Goal: Information Seeking & Learning: Check status

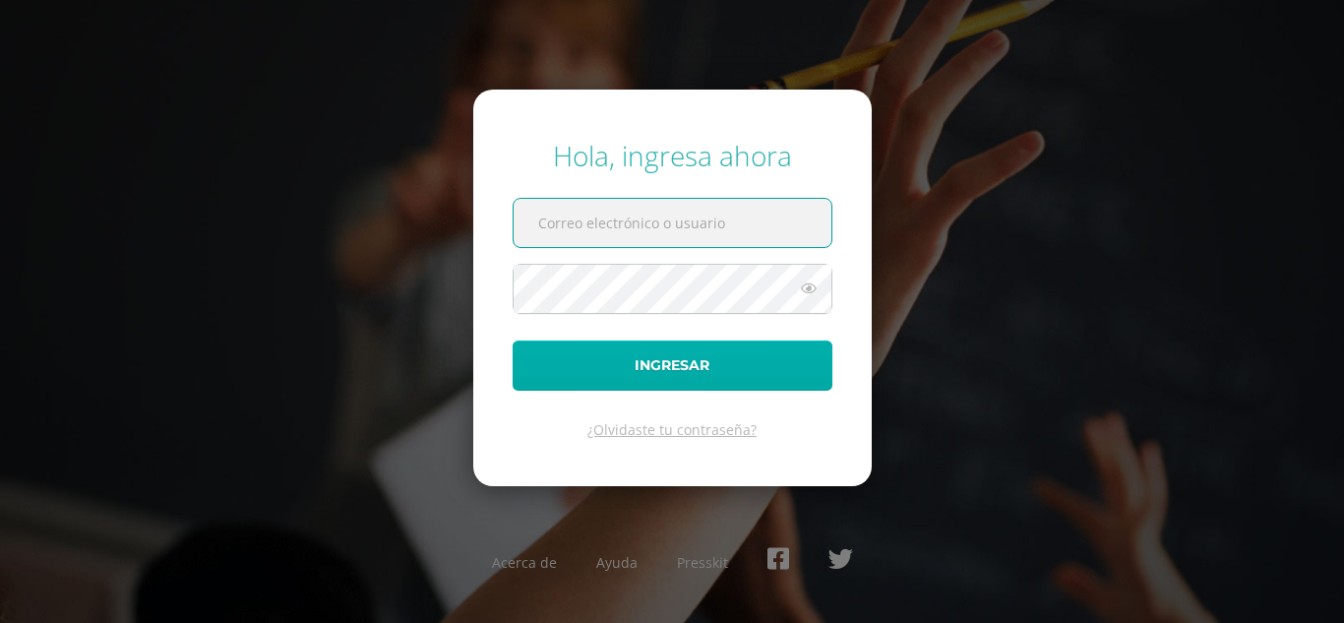
type input "[EMAIL_ADDRESS][DOMAIN_NAME]"
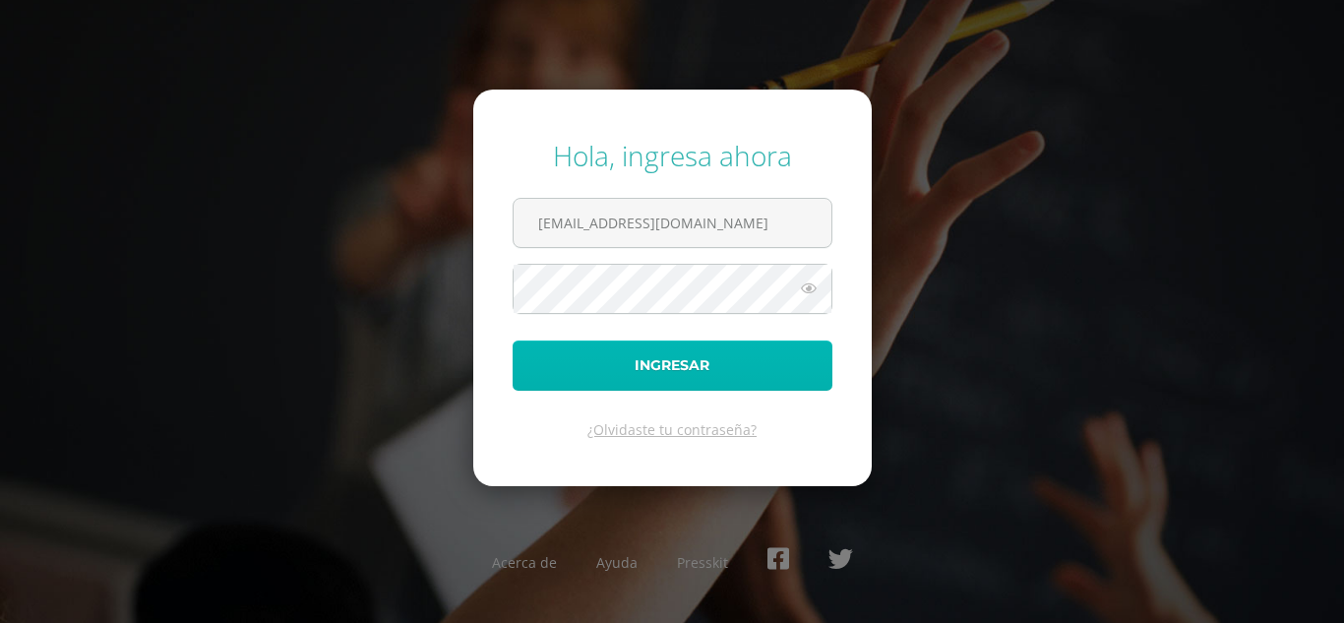
click at [571, 358] on button "Ingresar" at bounding box center [672, 365] width 320 height 50
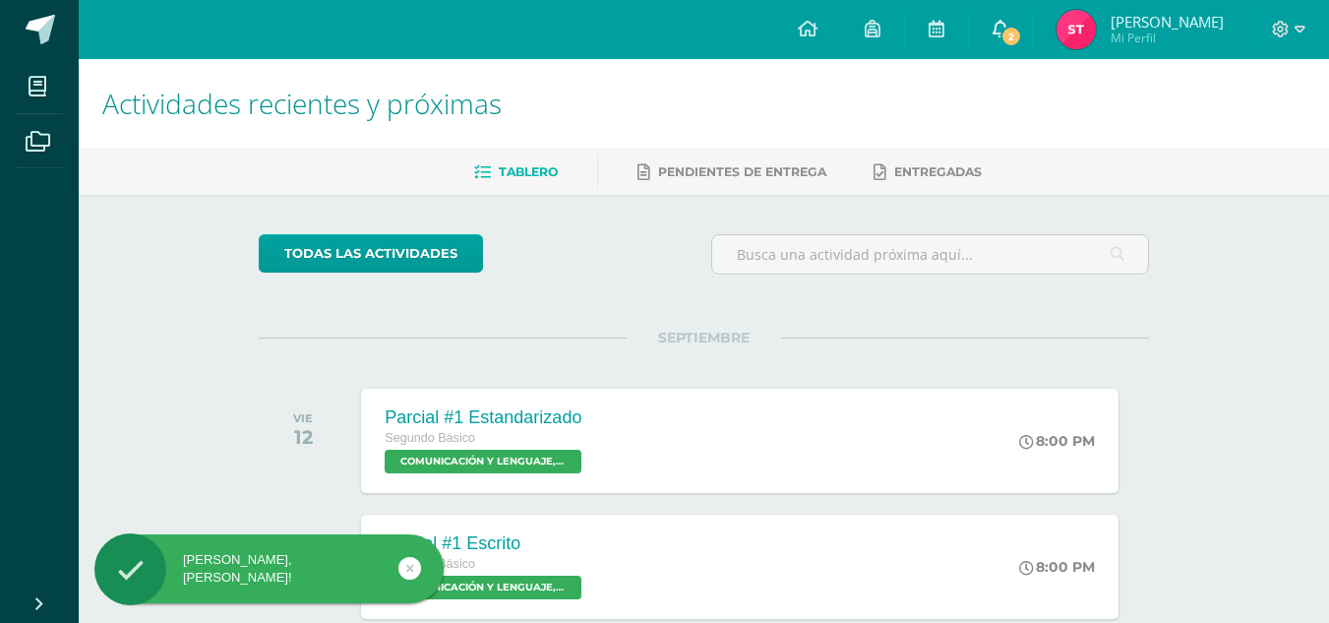
click at [1012, 29] on span "2" at bounding box center [1011, 37] width 22 height 22
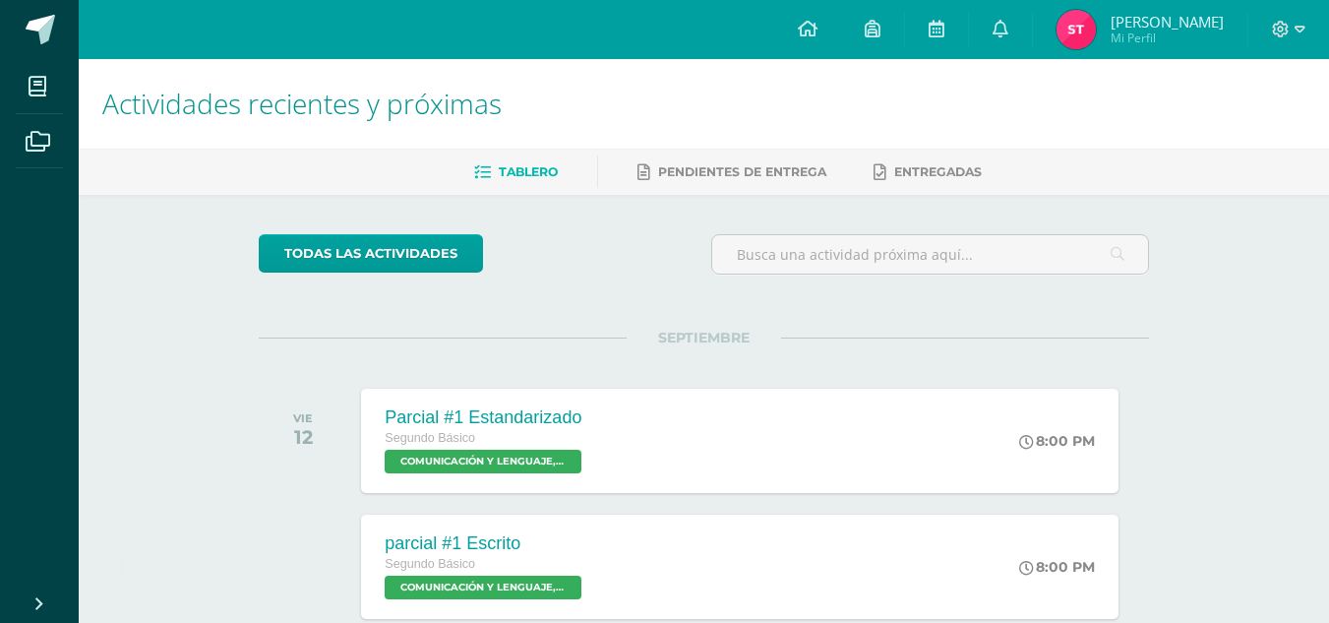
click at [1082, 32] on img at bounding box center [1075, 29] width 39 height 39
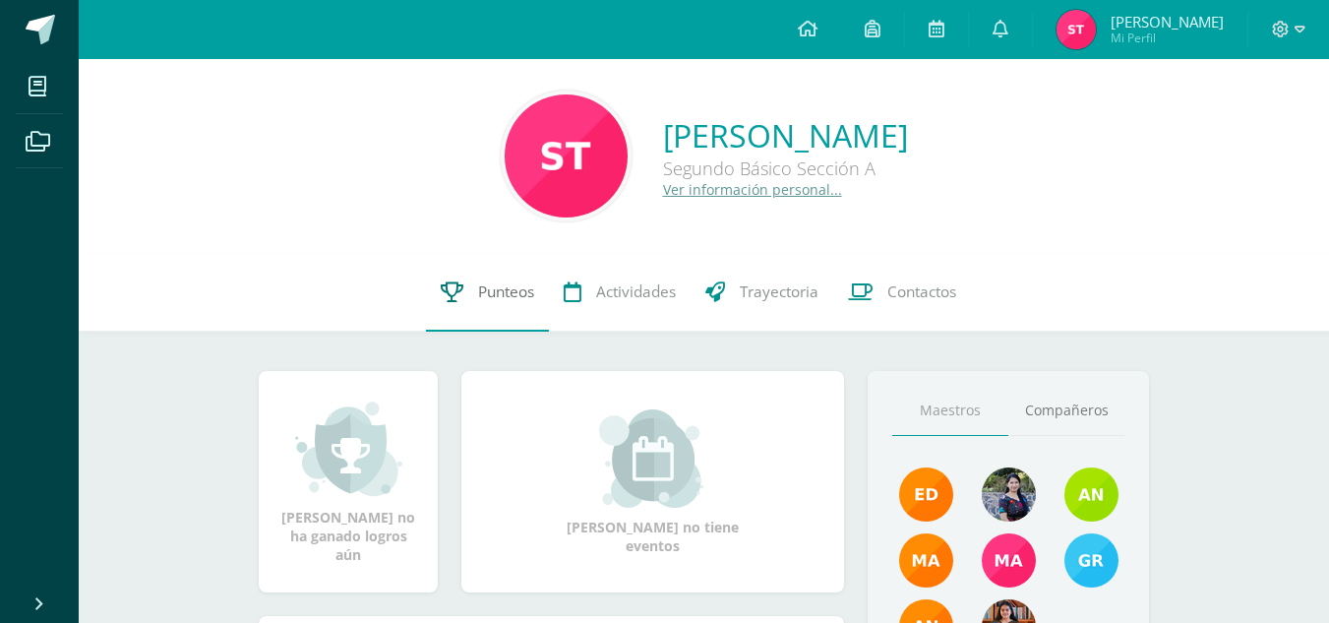
click at [517, 271] on link "Punteos" at bounding box center [487, 292] width 123 height 79
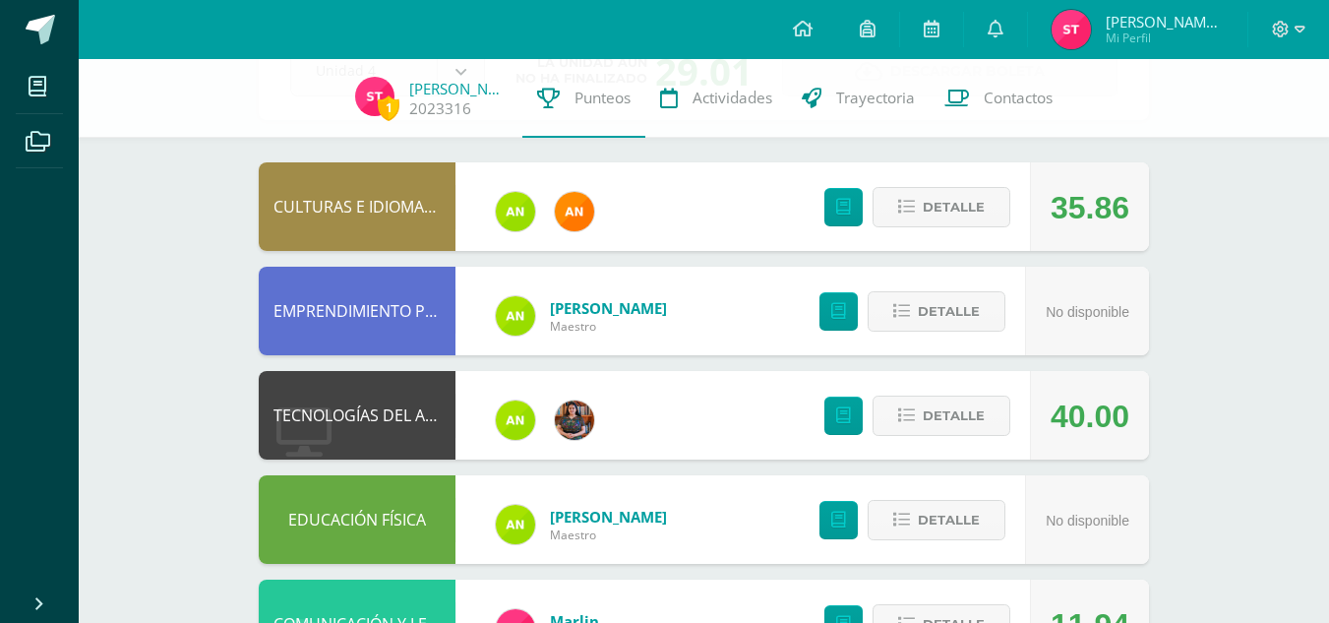
scroll to position [155, 0]
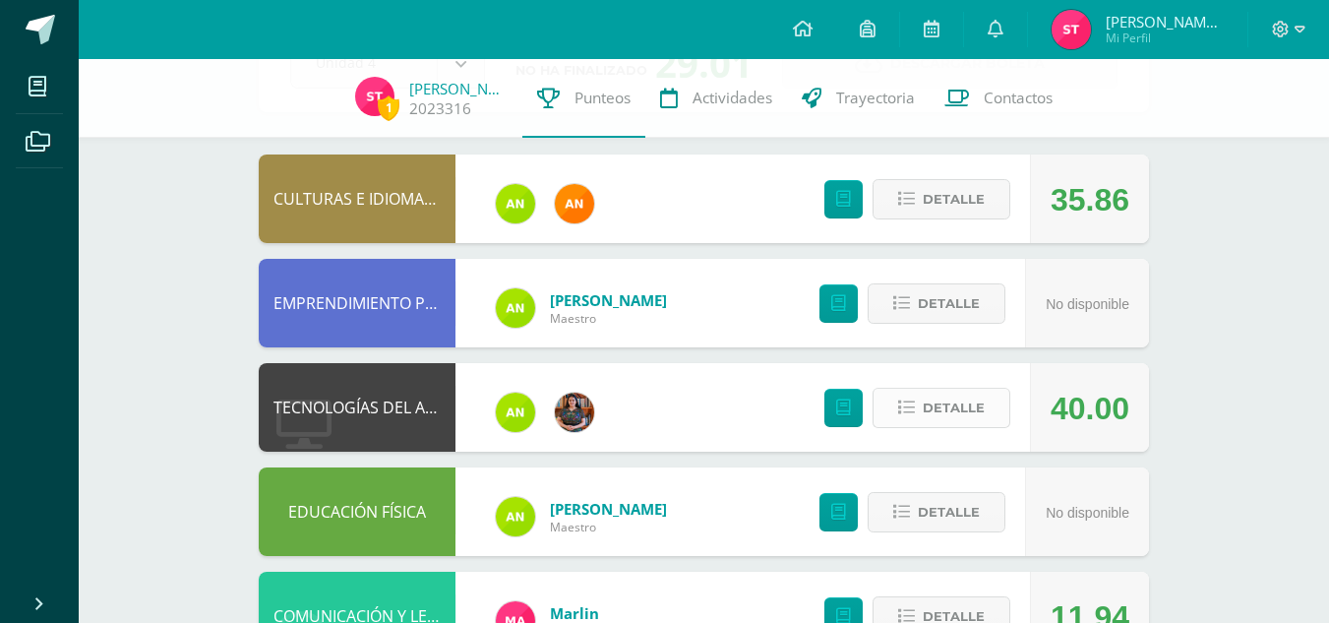
click at [960, 420] on span "Detalle" at bounding box center [954, 408] width 62 height 36
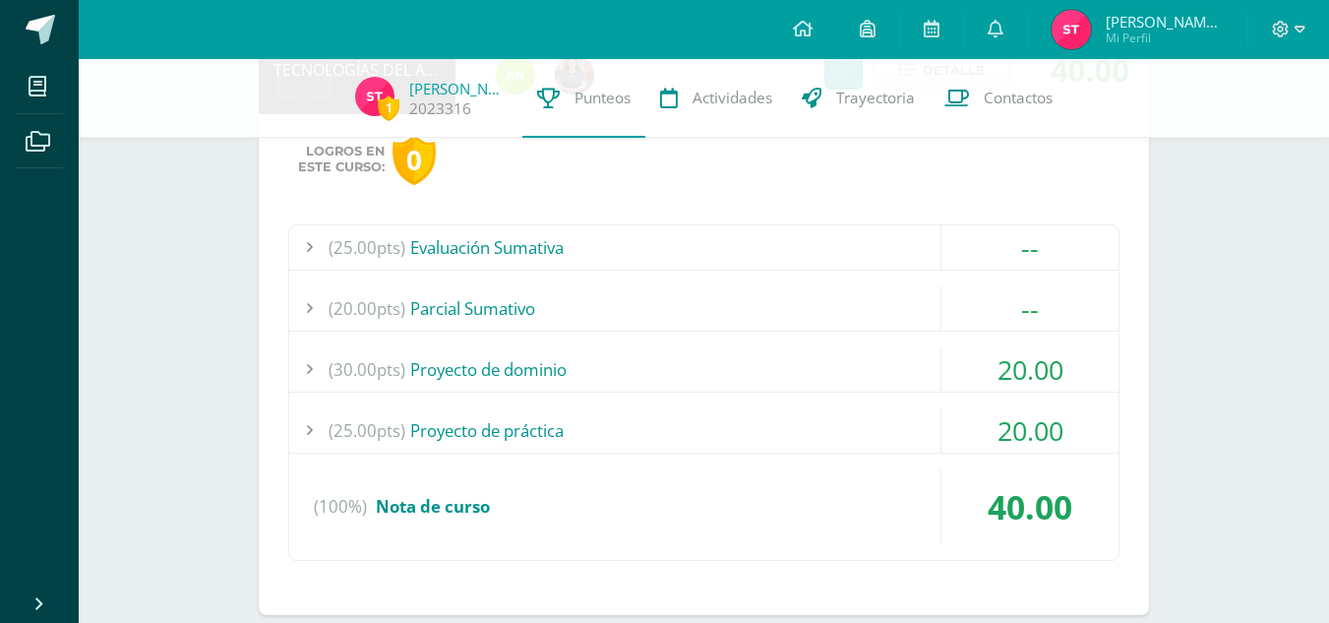
scroll to position [501, 0]
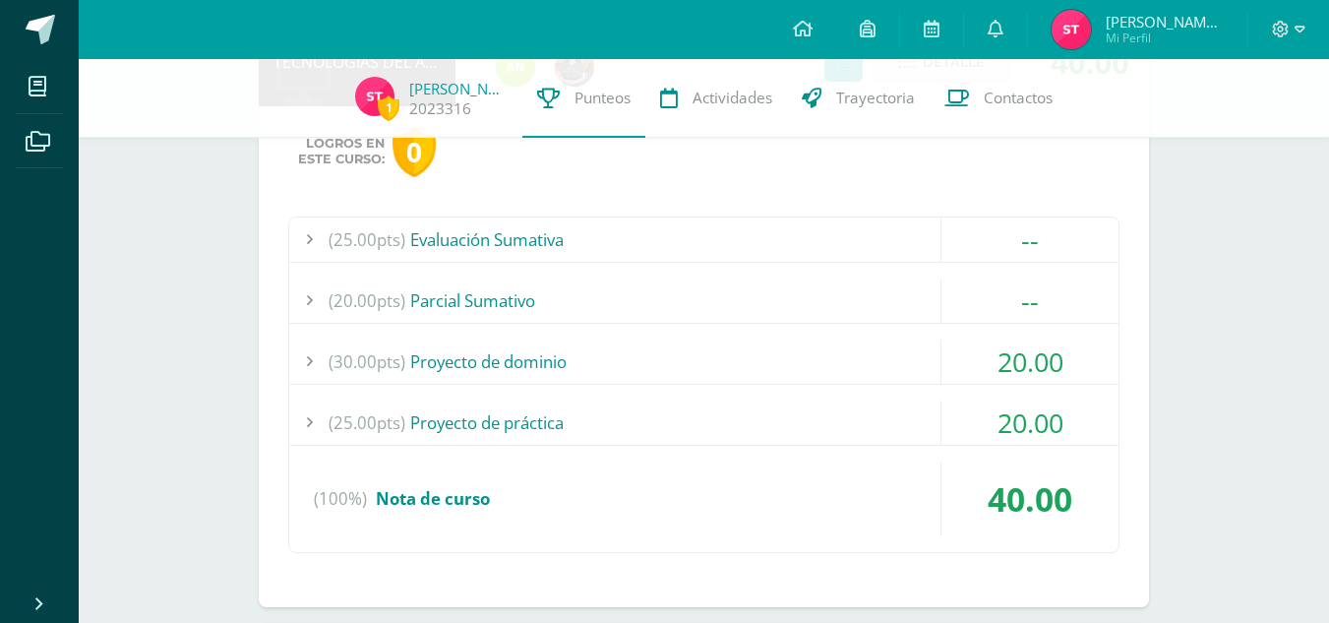
click at [858, 403] on div "(25.00pts) Proyecto de práctica" at bounding box center [703, 422] width 829 height 44
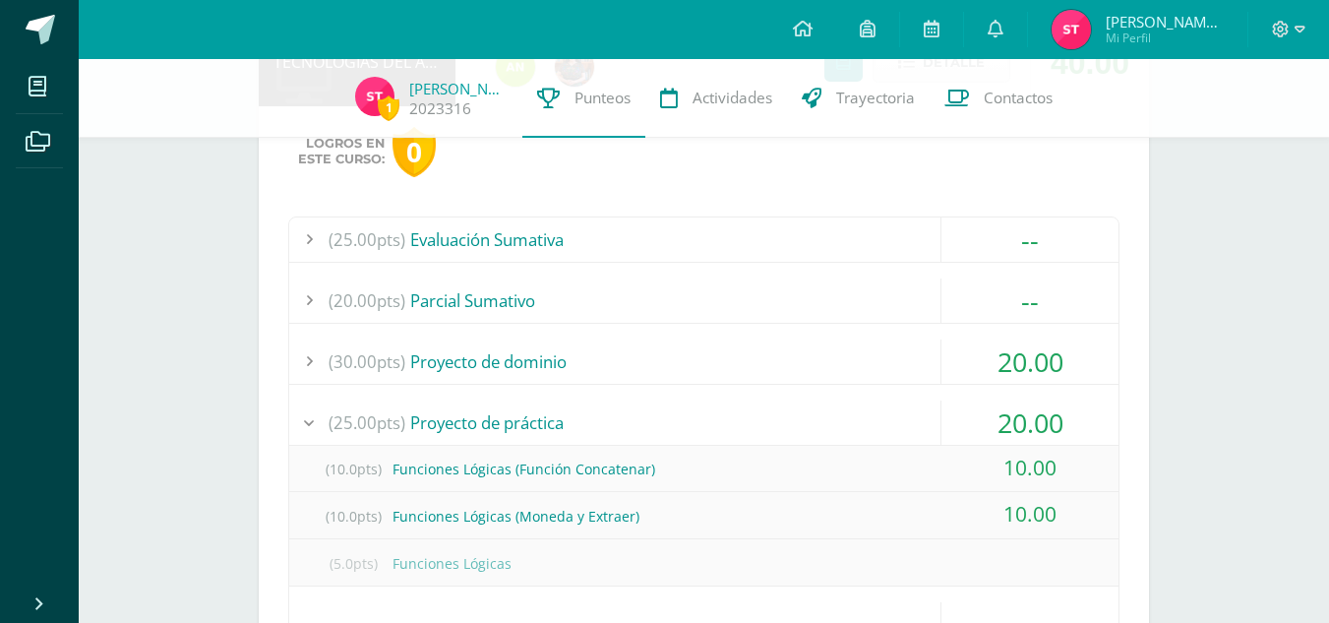
click at [858, 403] on div "(25.00pts) Proyecto de práctica" at bounding box center [703, 422] width 829 height 44
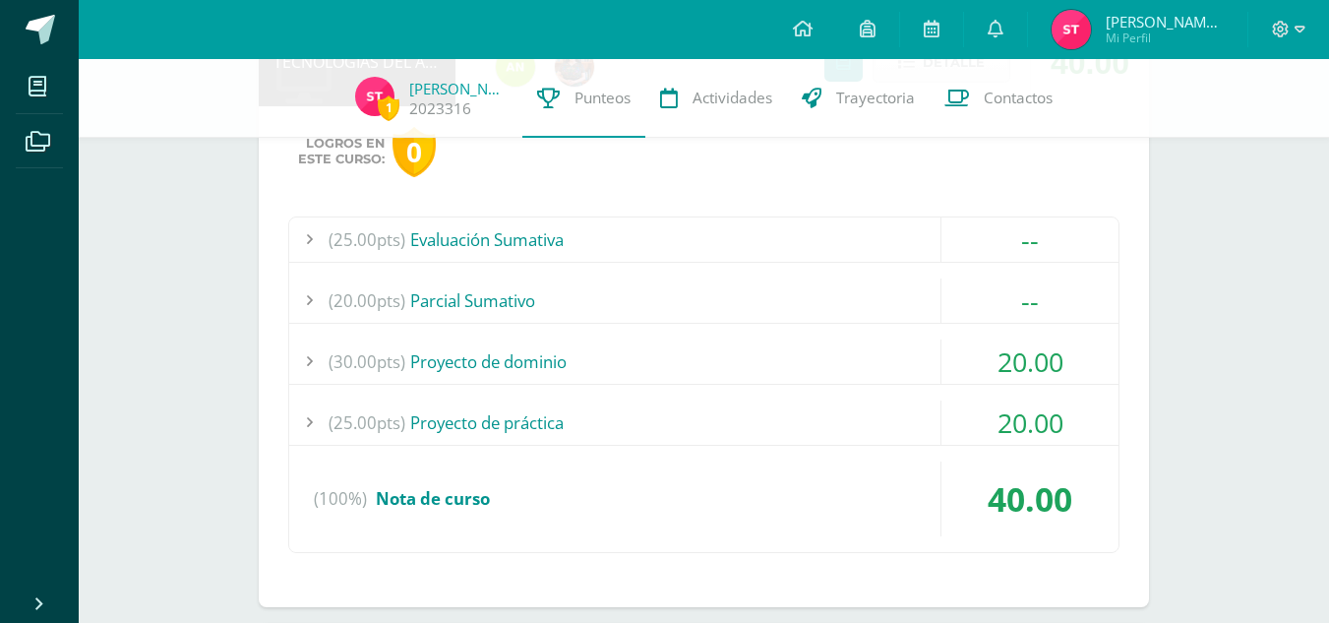
click at [858, 403] on div "(25.00pts) Proyecto de práctica" at bounding box center [703, 422] width 829 height 44
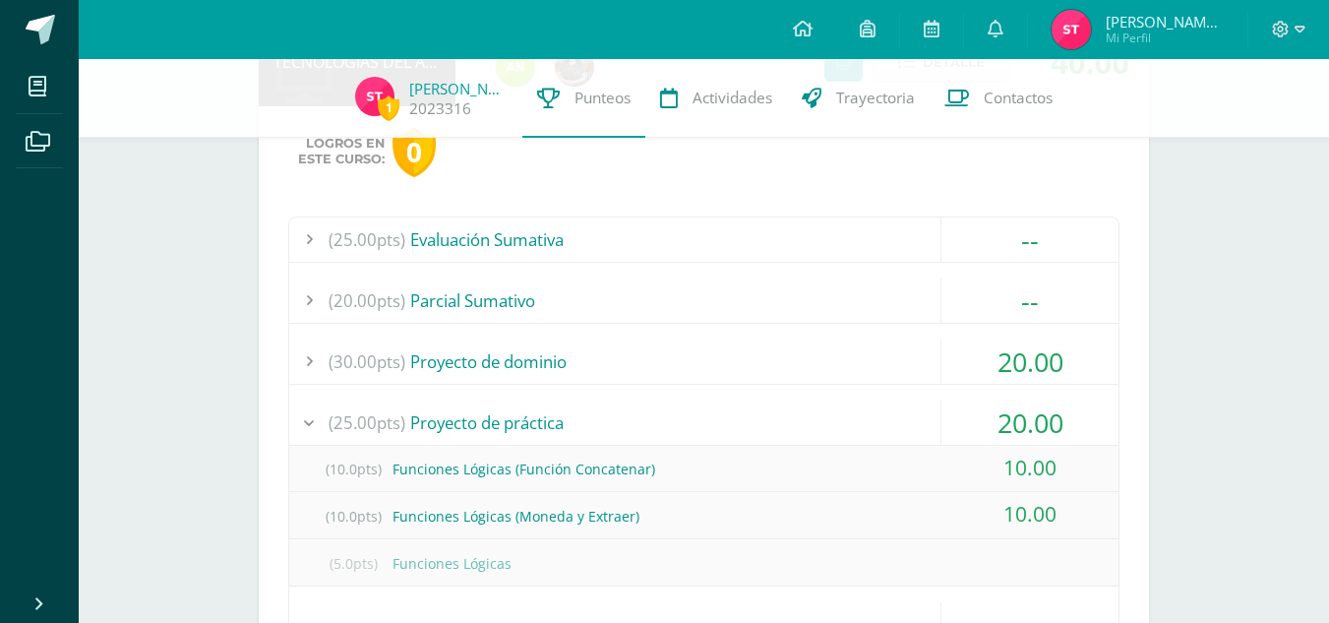
click at [858, 403] on div "(25.00pts) Proyecto de práctica" at bounding box center [703, 422] width 829 height 44
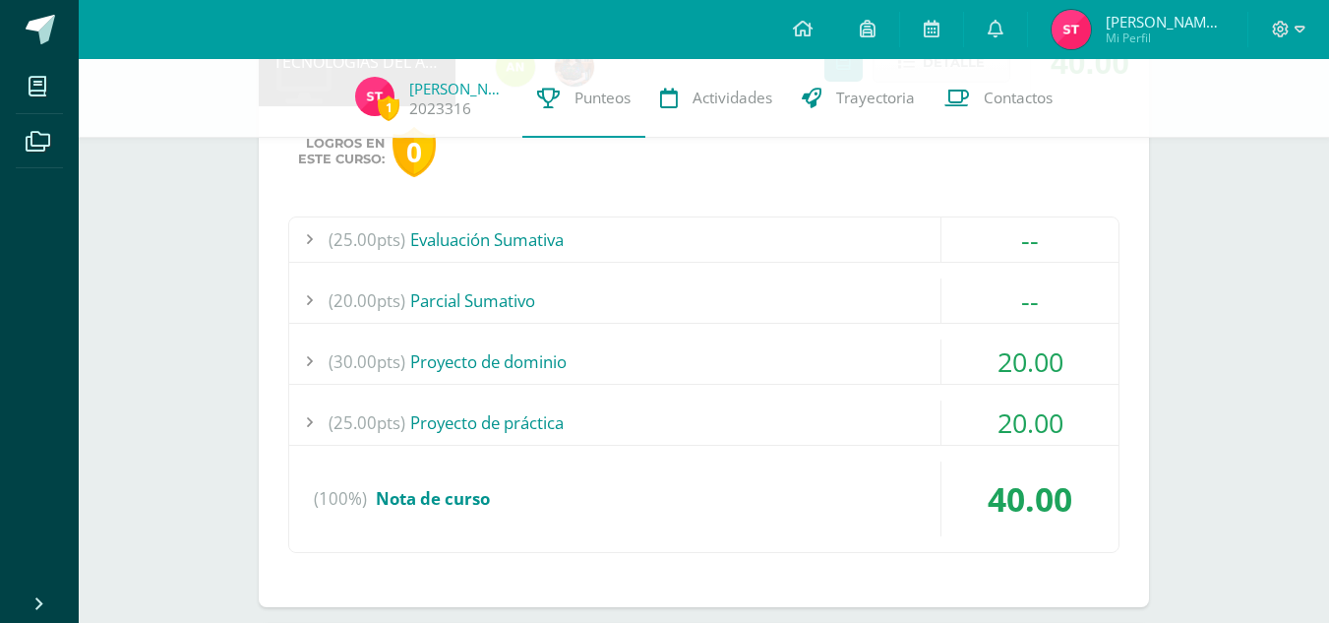
click at [867, 356] on div "(30.00pts) Proyecto de dominio" at bounding box center [703, 361] width 829 height 44
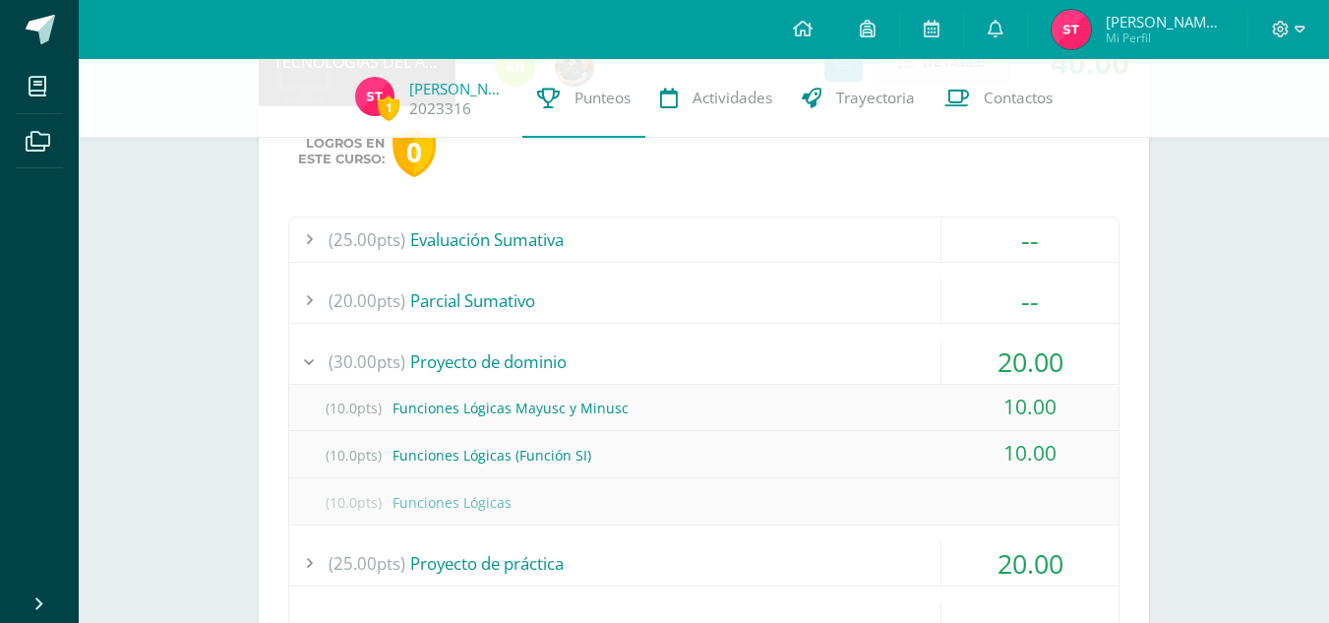
click at [867, 356] on div "(30.00pts) Proyecto de dominio" at bounding box center [703, 361] width 829 height 44
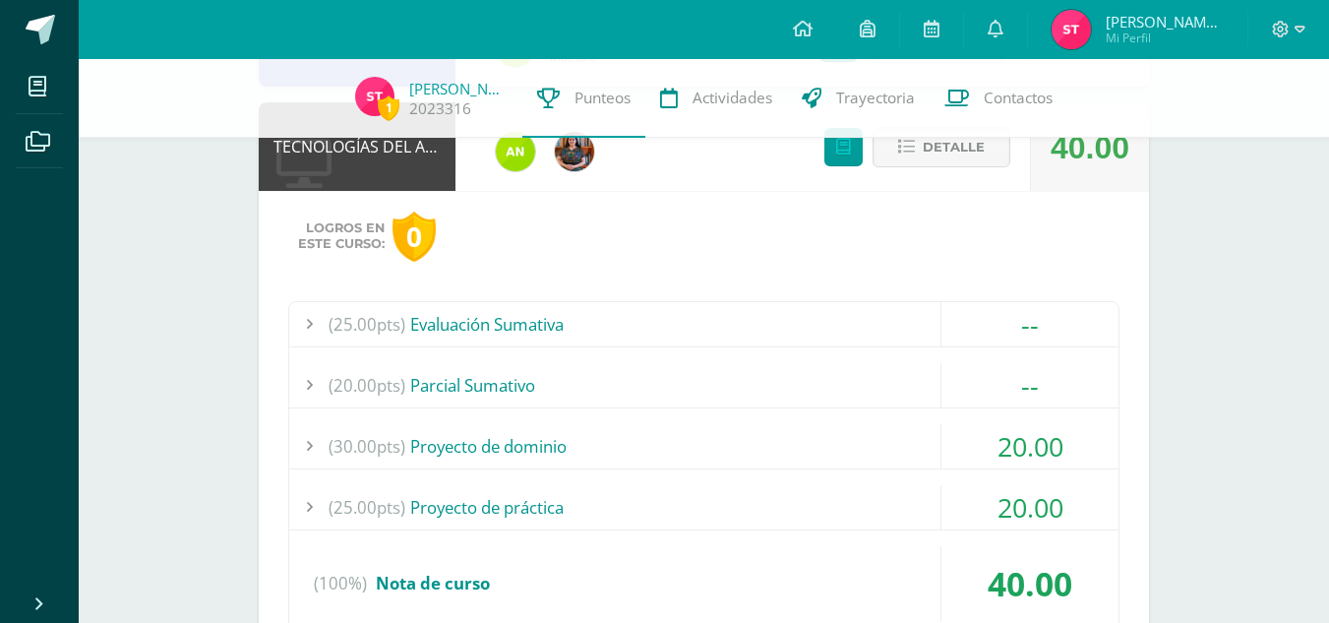
scroll to position [409, 0]
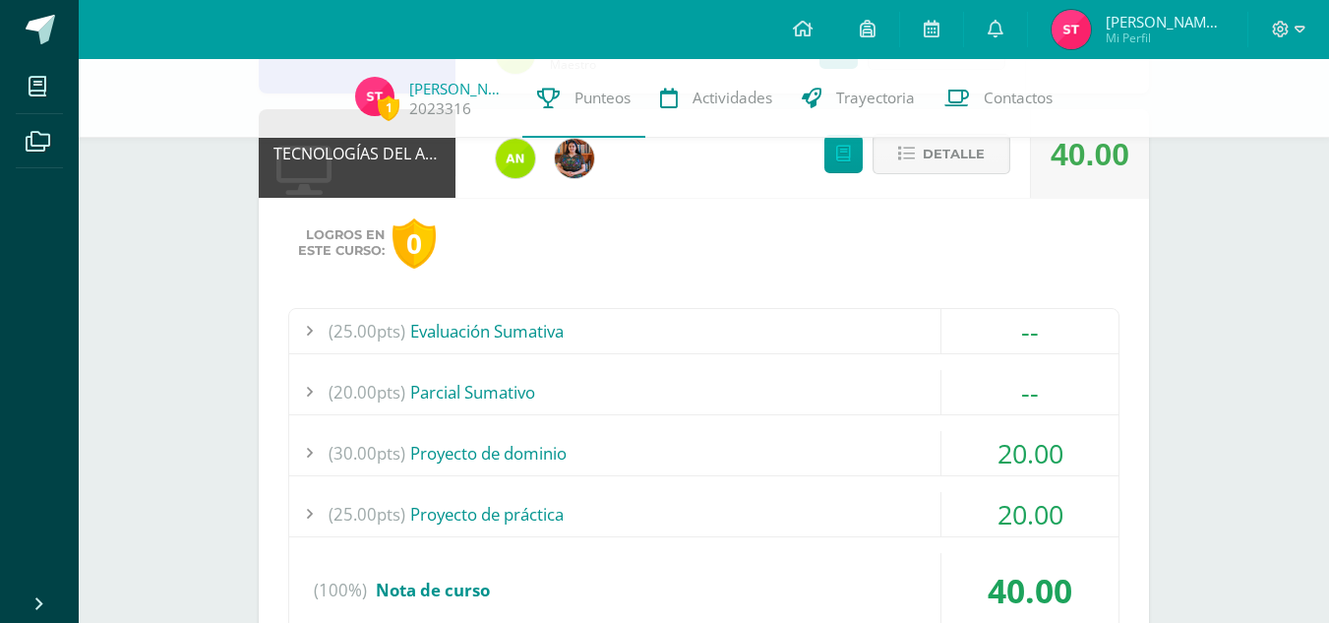
click at [912, 152] on icon at bounding box center [906, 154] width 17 height 17
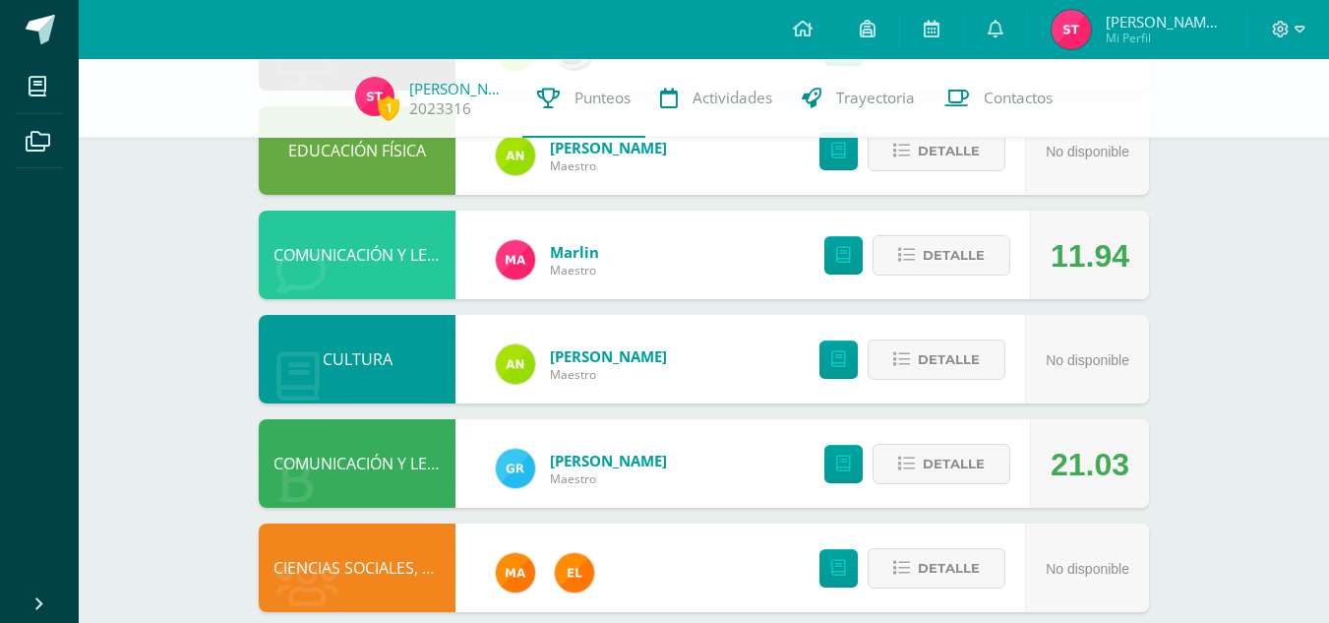
scroll to position [522, 0]
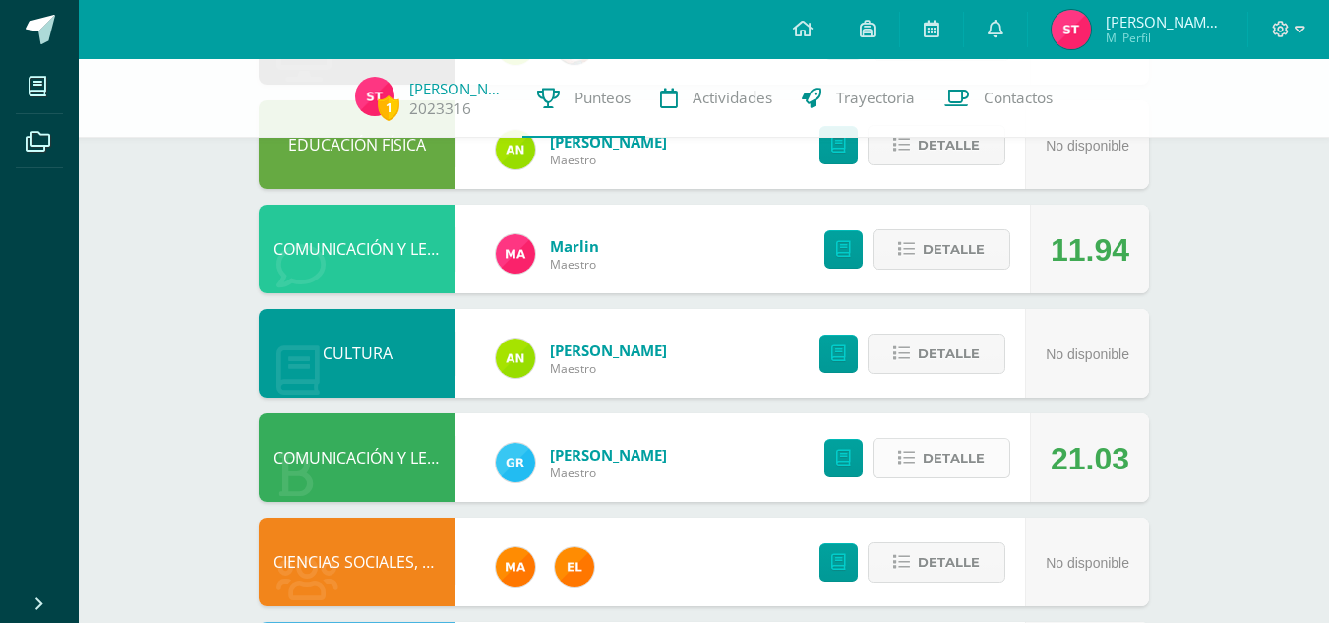
click at [992, 451] on button "Detalle" at bounding box center [941, 458] width 138 height 40
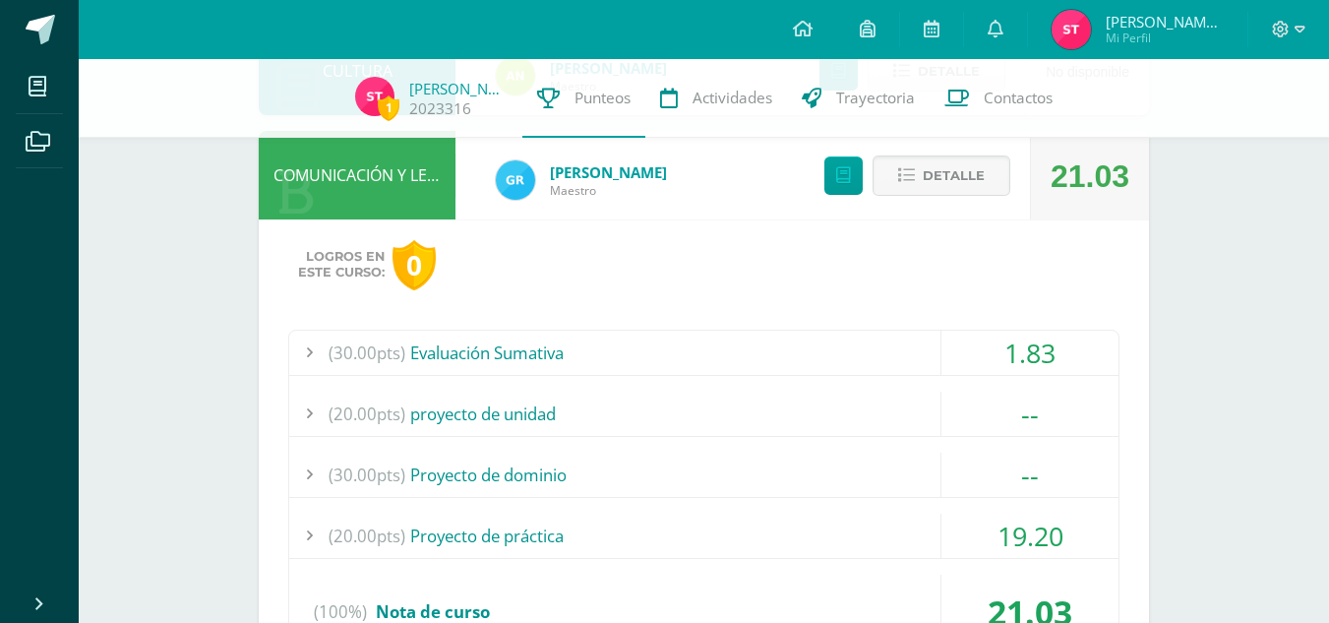
scroll to position [819, 0]
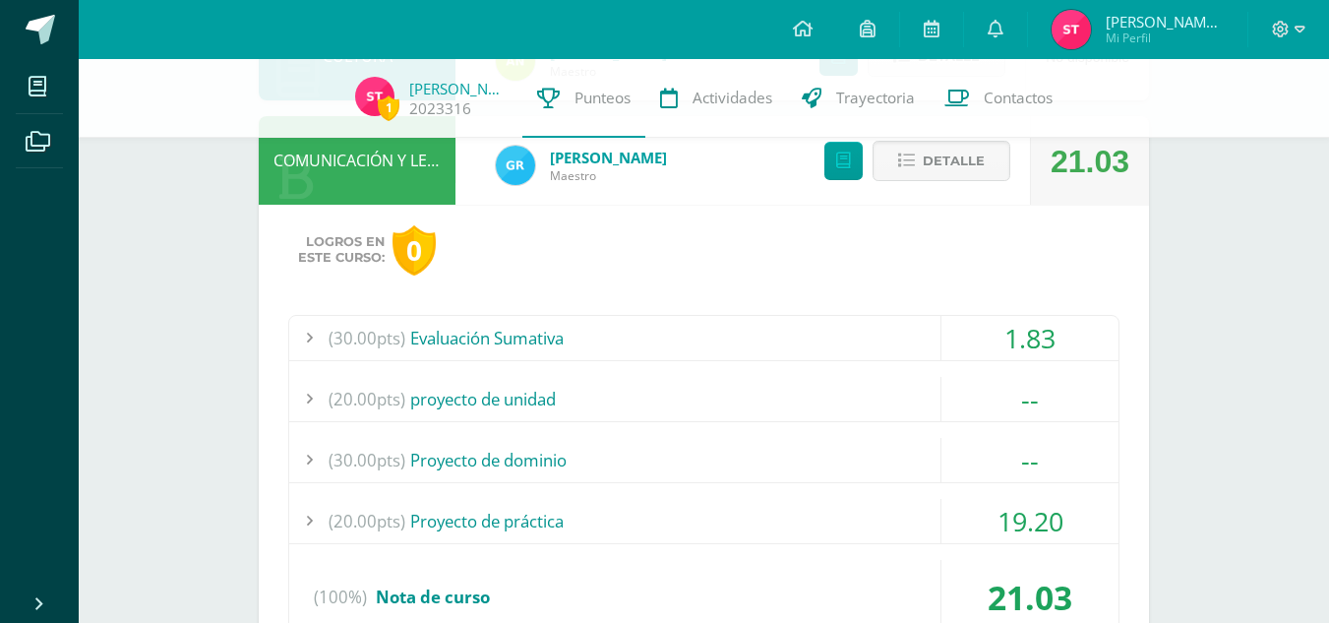
click at [969, 327] on div "1.83" at bounding box center [1029, 338] width 177 height 44
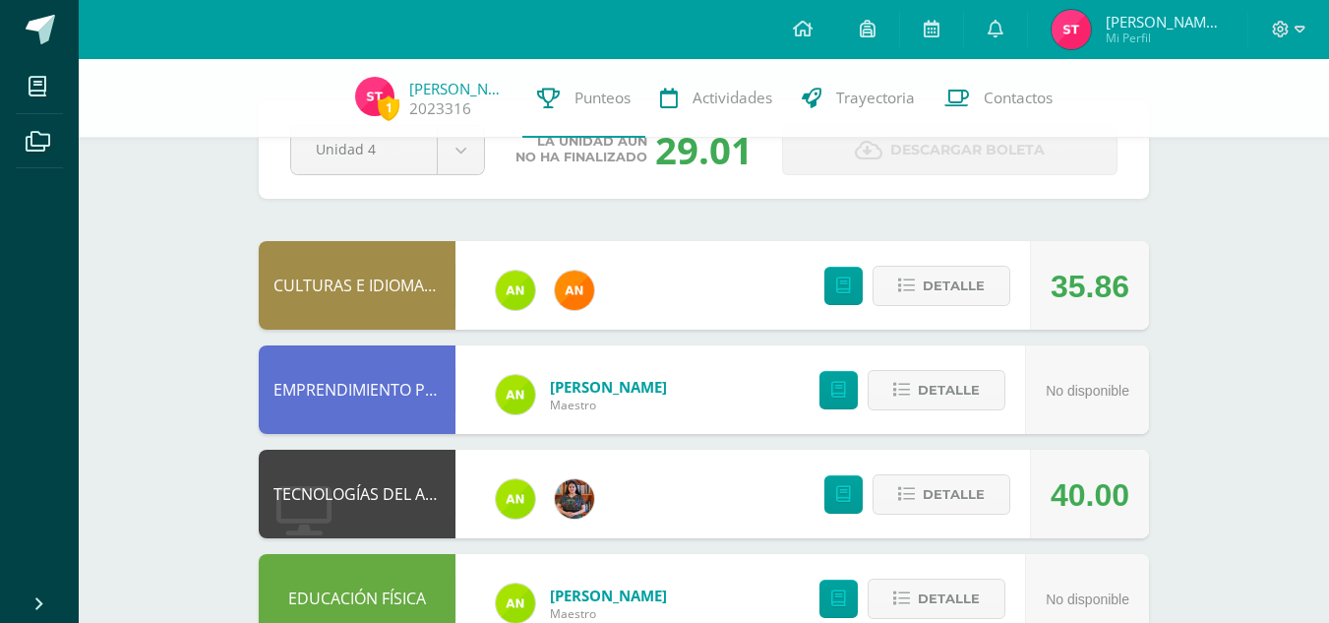
scroll to position [77, 0]
